Goal: Information Seeking & Learning: Learn about a topic

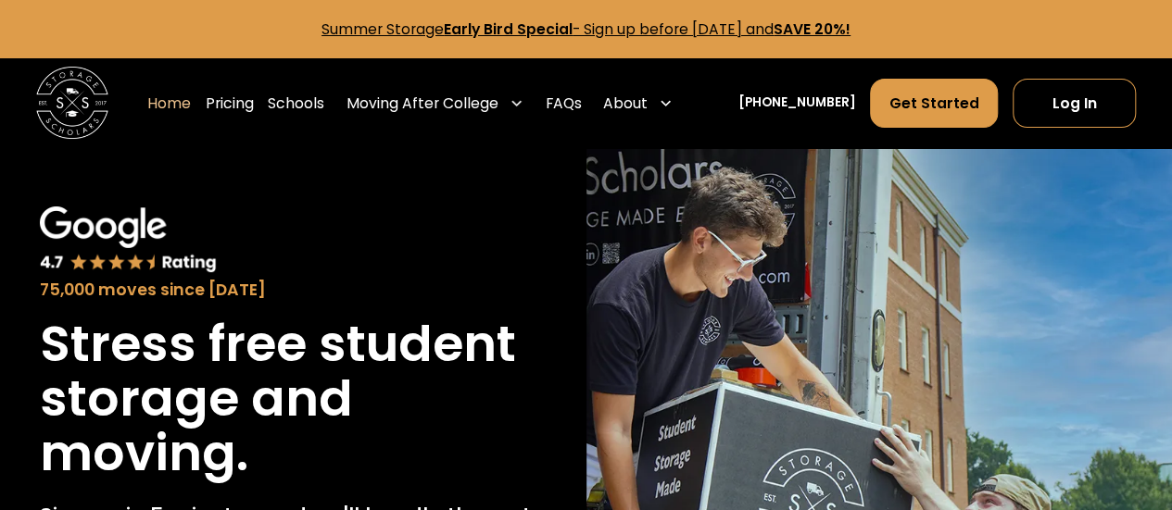
scroll to position [37, 0]
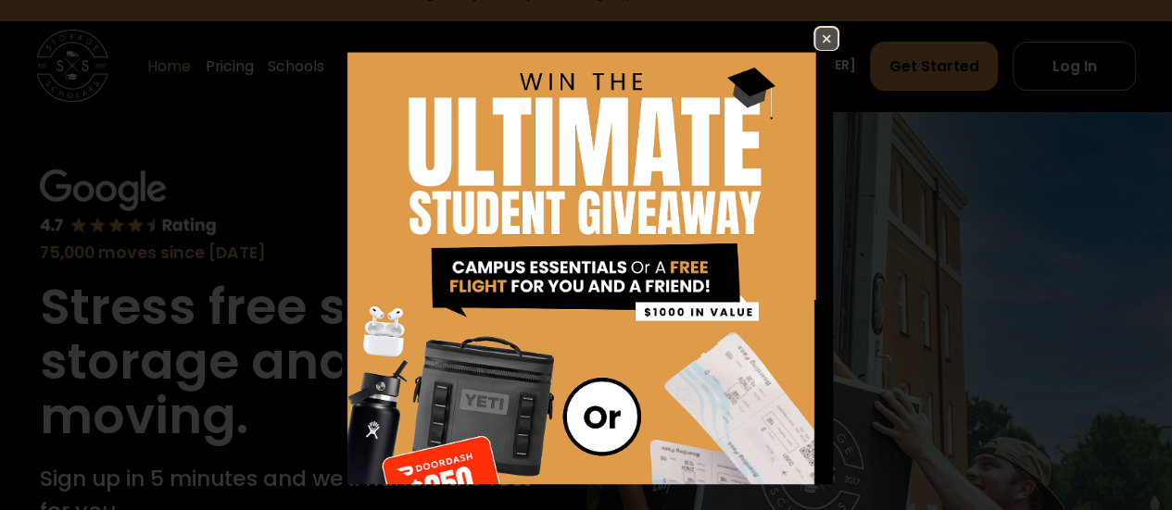
click at [817, 32] on img at bounding box center [826, 39] width 22 height 22
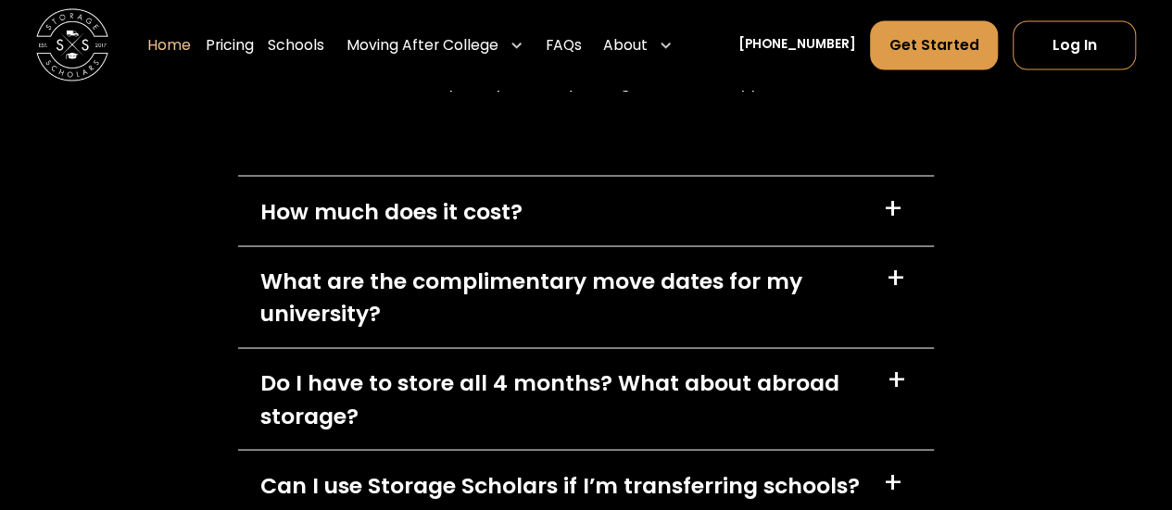
scroll to position [5113, 0]
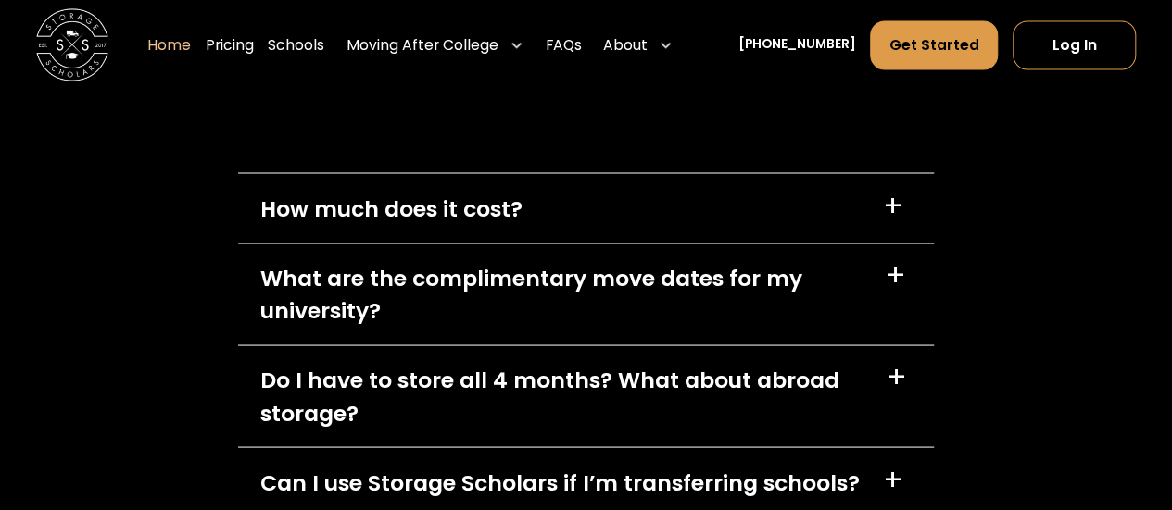
click at [456, 210] on div "How much does it cost?" at bounding box center [391, 208] width 262 height 32
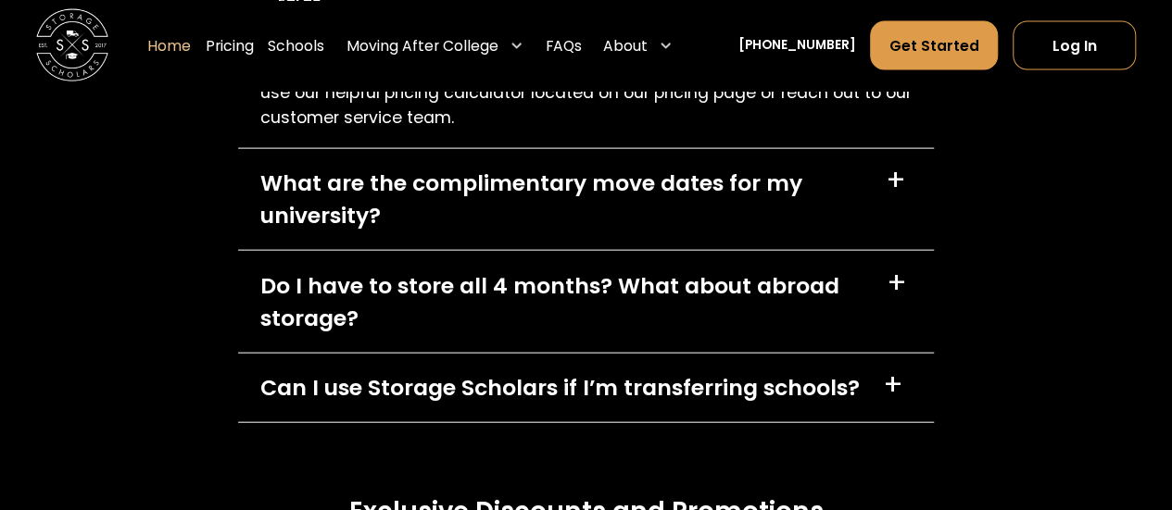
scroll to position [5520, 0]
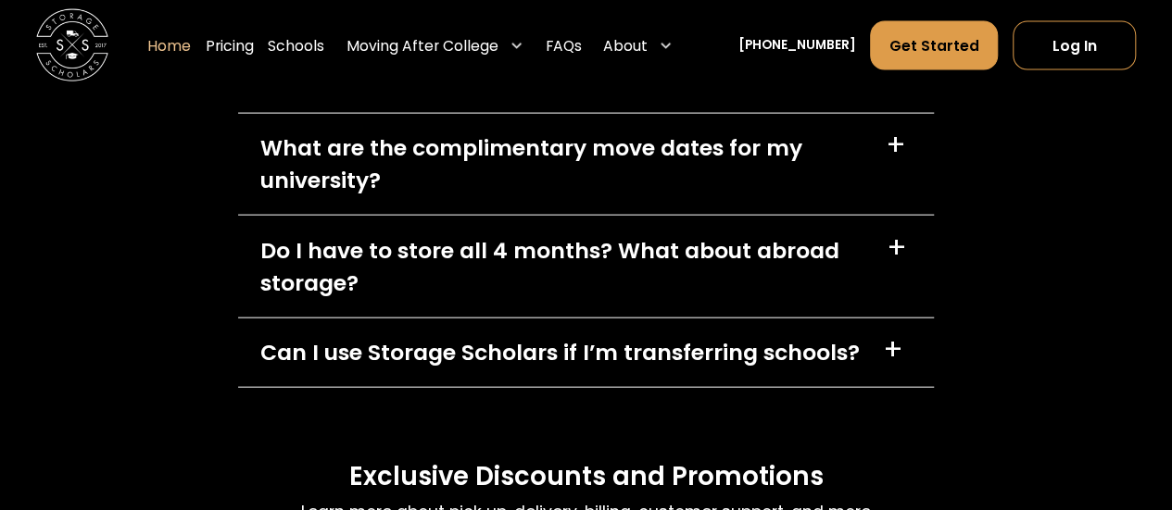
click at [428, 176] on div "What are the complimentary move dates for my university?" at bounding box center [562, 164] width 604 height 65
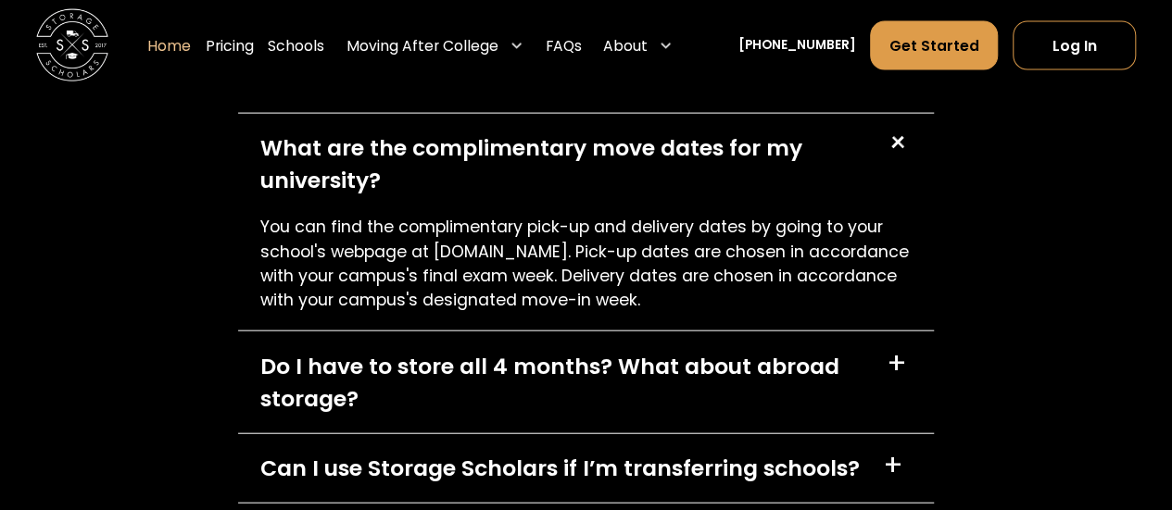
click at [170, 248] on div "FAQs Learn more about pick up, delivery, billing, customer support, and more Ho…" at bounding box center [586, 184] width 1172 height 1315
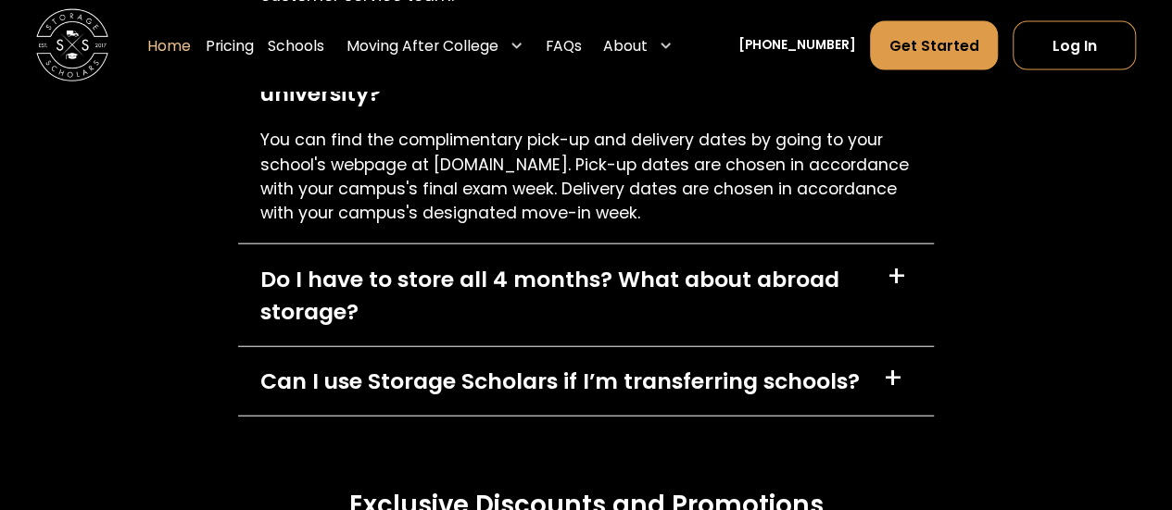
scroll to position [5632, 0]
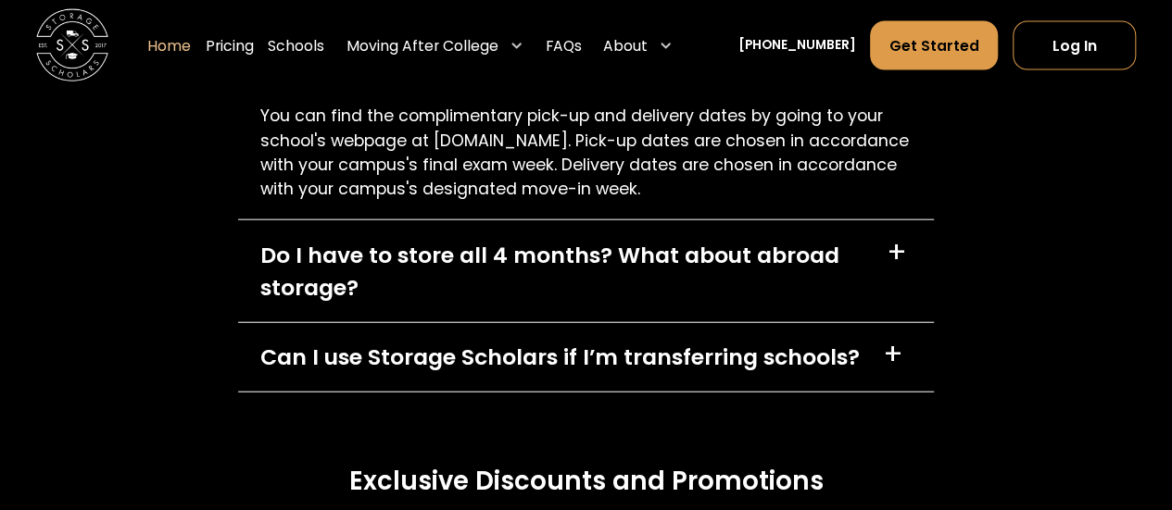
click at [298, 255] on div "Do I have to store all 4 months? What about abroad storage?" at bounding box center [562, 271] width 604 height 65
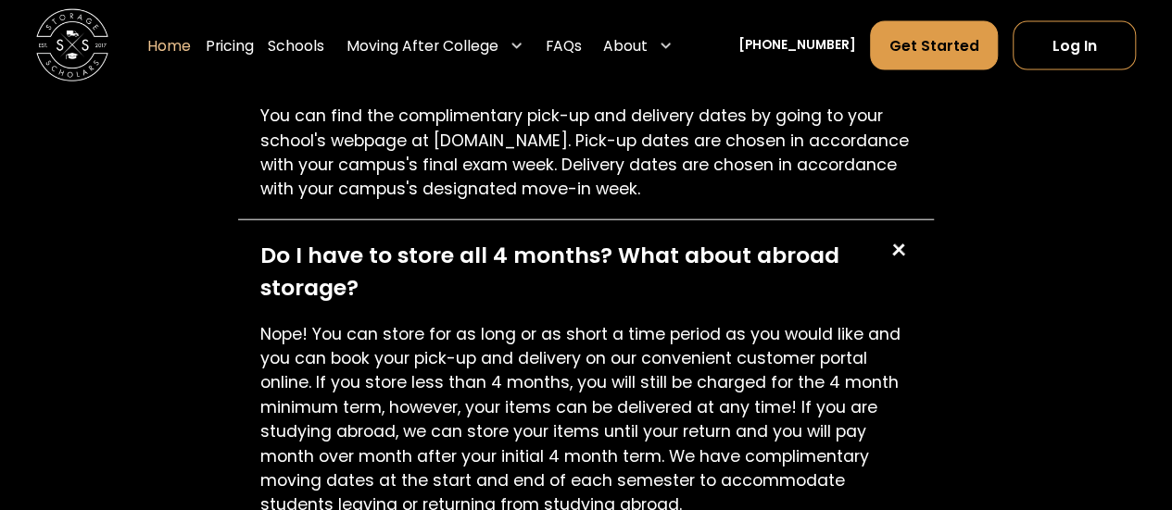
click at [201, 305] on div "FAQs Learn more about pick up, delivery, billing, customer support, and more Ho…" at bounding box center [586, 180] width 1172 height 1529
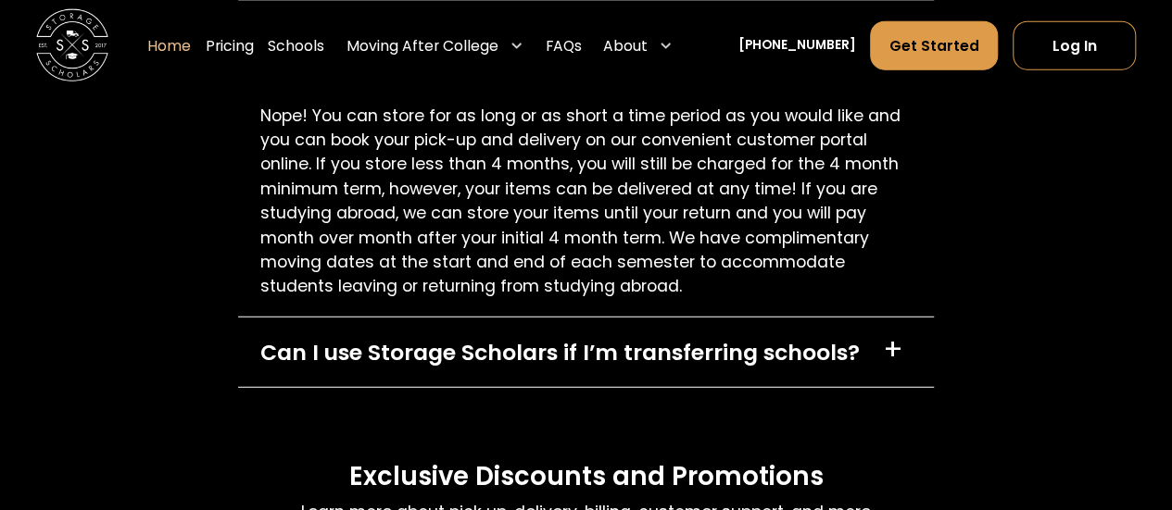
scroll to position [5965, 0]
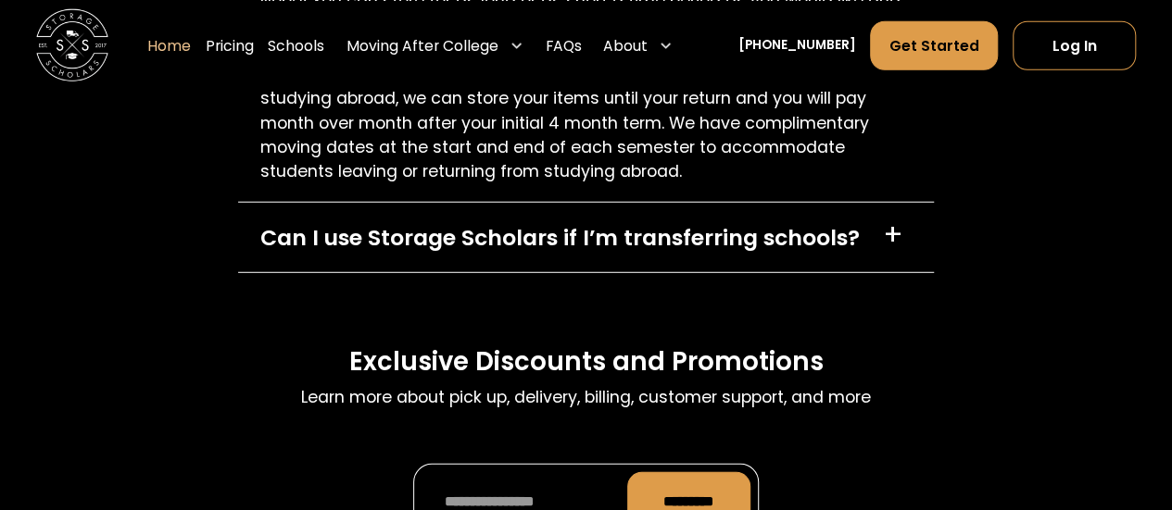
click at [298, 254] on div "Can I use Storage Scholars if I’m transferring schools?" at bounding box center [559, 237] width 599 height 32
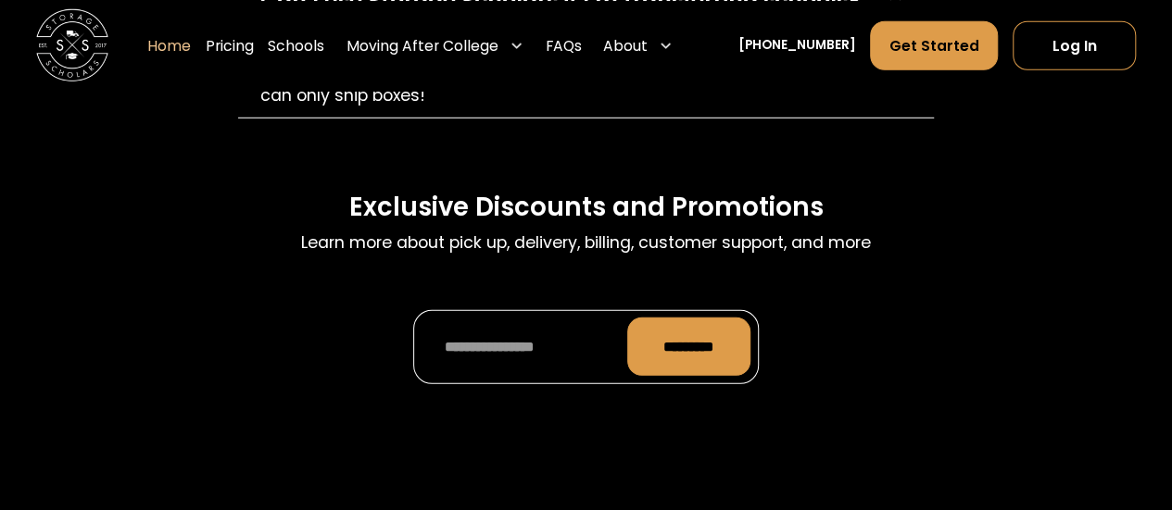
scroll to position [6224, 0]
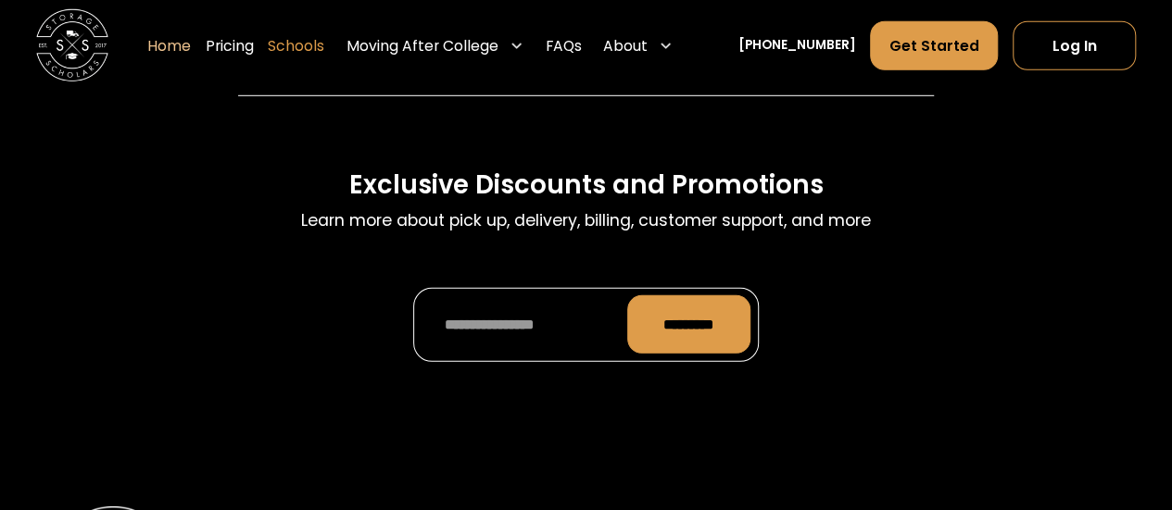
click at [322, 40] on link "Schools" at bounding box center [296, 45] width 57 height 51
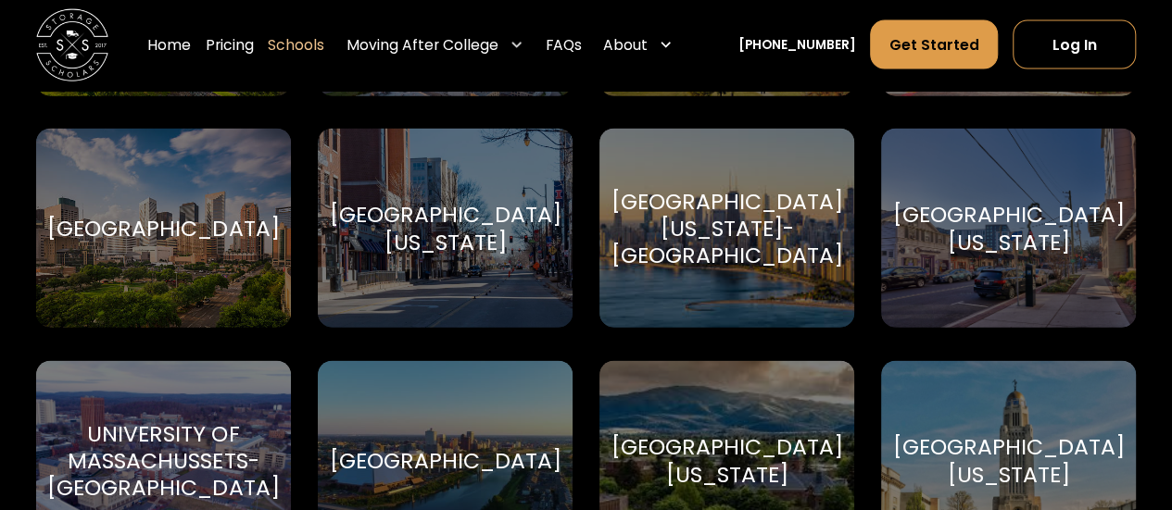
scroll to position [9151, 0]
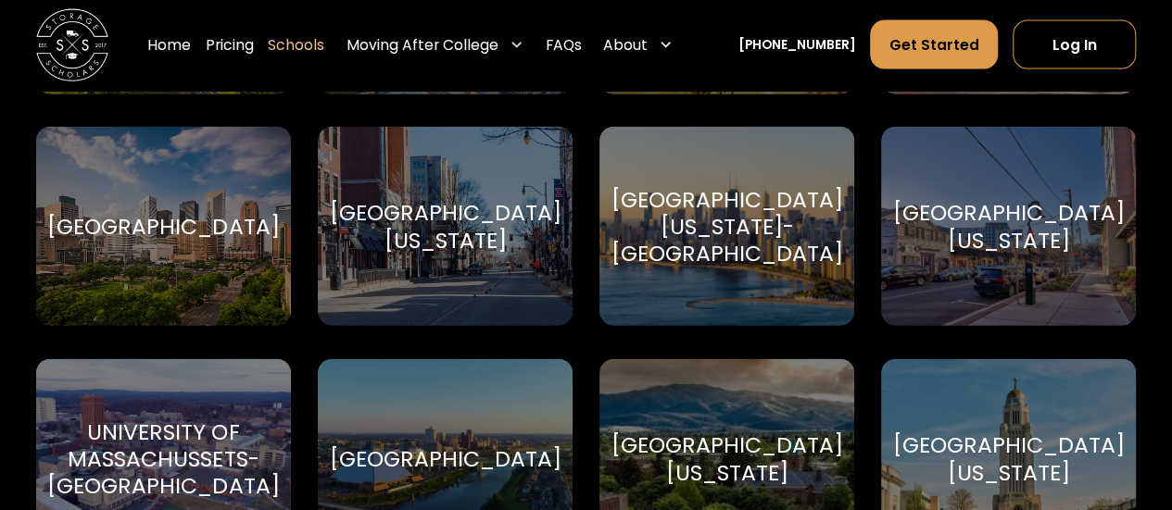
click at [154, 240] on div "[GEOGRAPHIC_DATA]" at bounding box center [163, 226] width 232 height 27
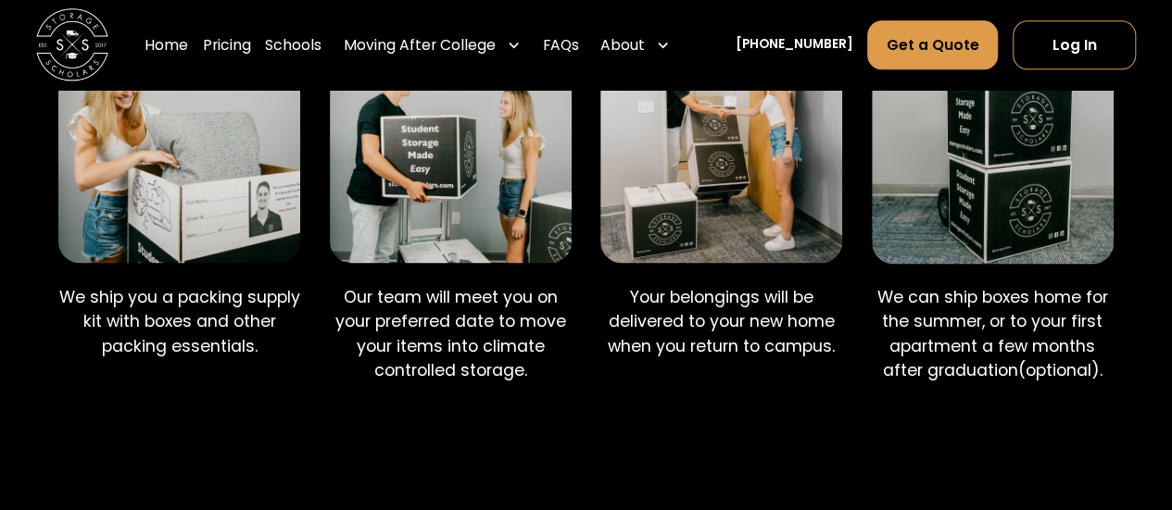
scroll to position [1186, 0]
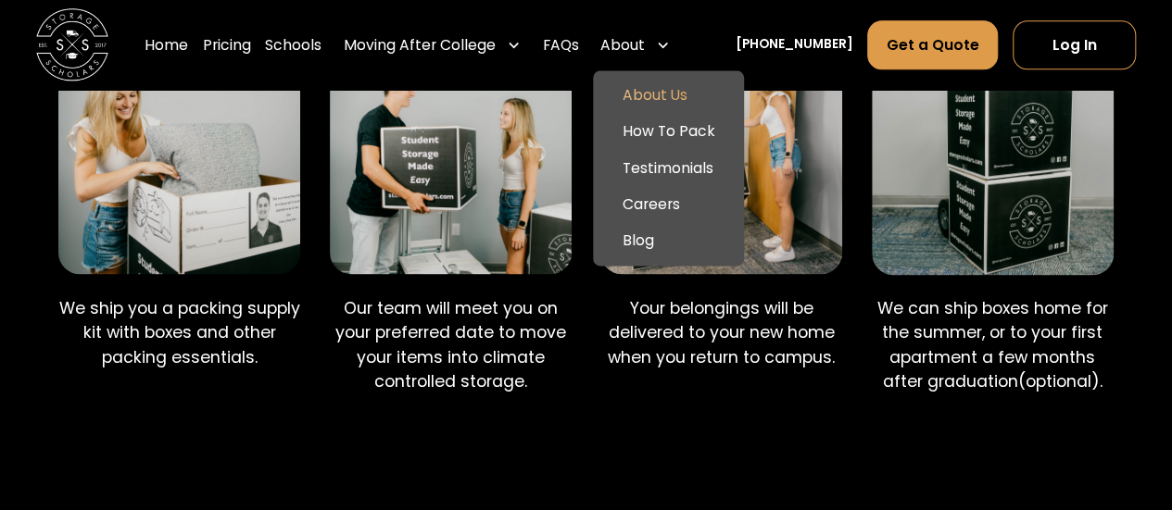
click at [670, 83] on link "About Us" at bounding box center [668, 96] width 136 height 36
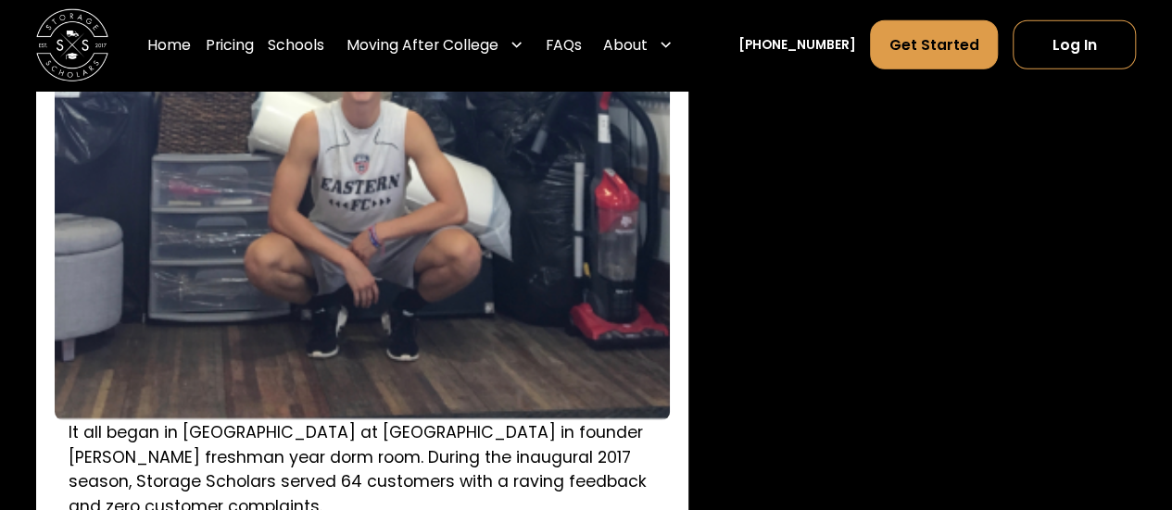
scroll to position [2529, 0]
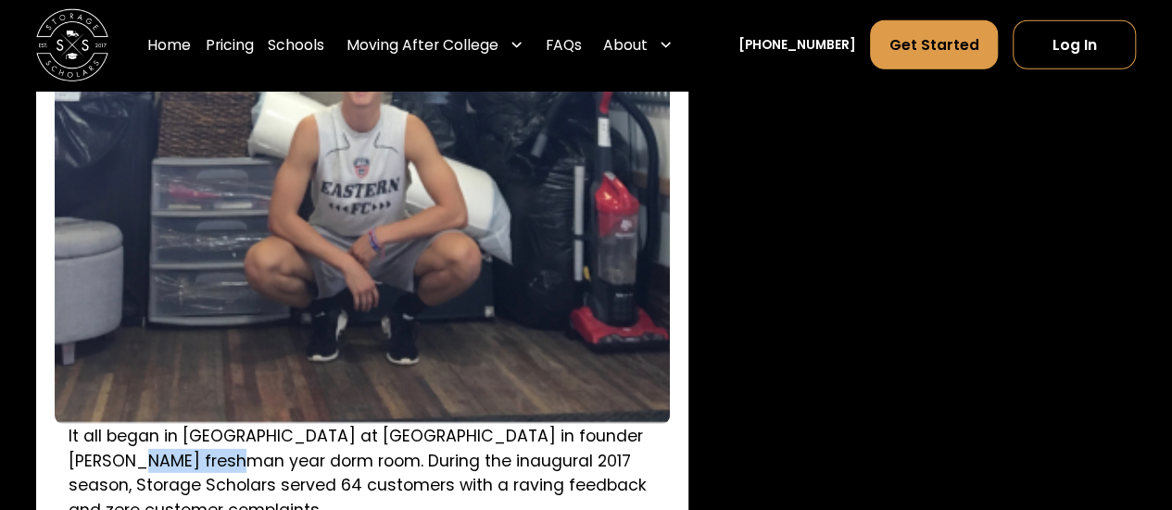
drag, startPoint x: 69, startPoint y: 460, endPoint x: 176, endPoint y: 473, distance: 108.2
click at [176, 473] on p "It all began in South Residence Hall at Wake Forest University in founder Sam C…" at bounding box center [376, 473] width 615 height 98
